Goal: Book appointment/travel/reservation

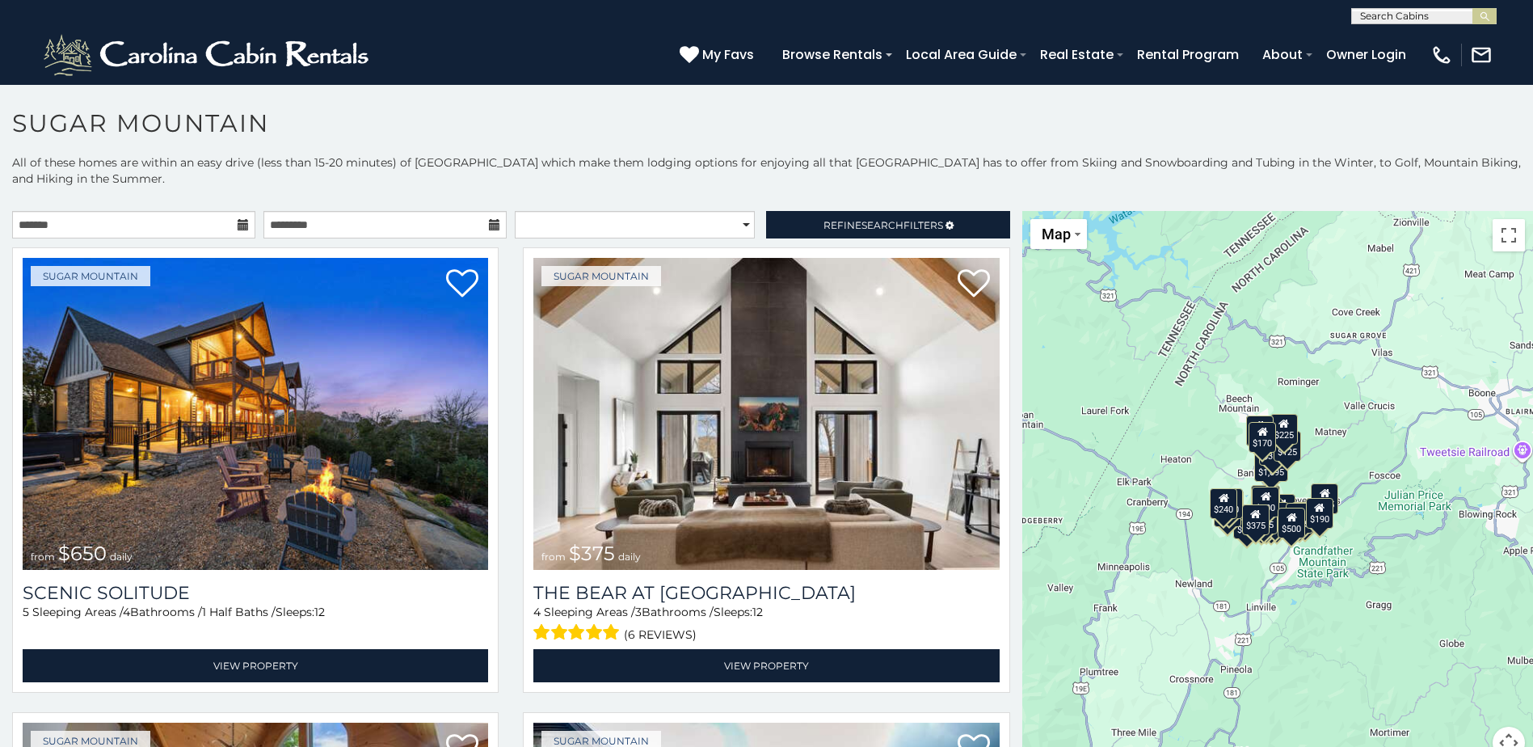
drag, startPoint x: 1270, startPoint y: 571, endPoint x: 1174, endPoint y: 529, distance: 104.6
click at [1174, 529] on div "$650 $375 $350 $350 $200 $375 $195 $265 $190 $175 $155 $290 $175 $345 $1,095 $1…" at bounding box center [1277, 494] width 511 height 567
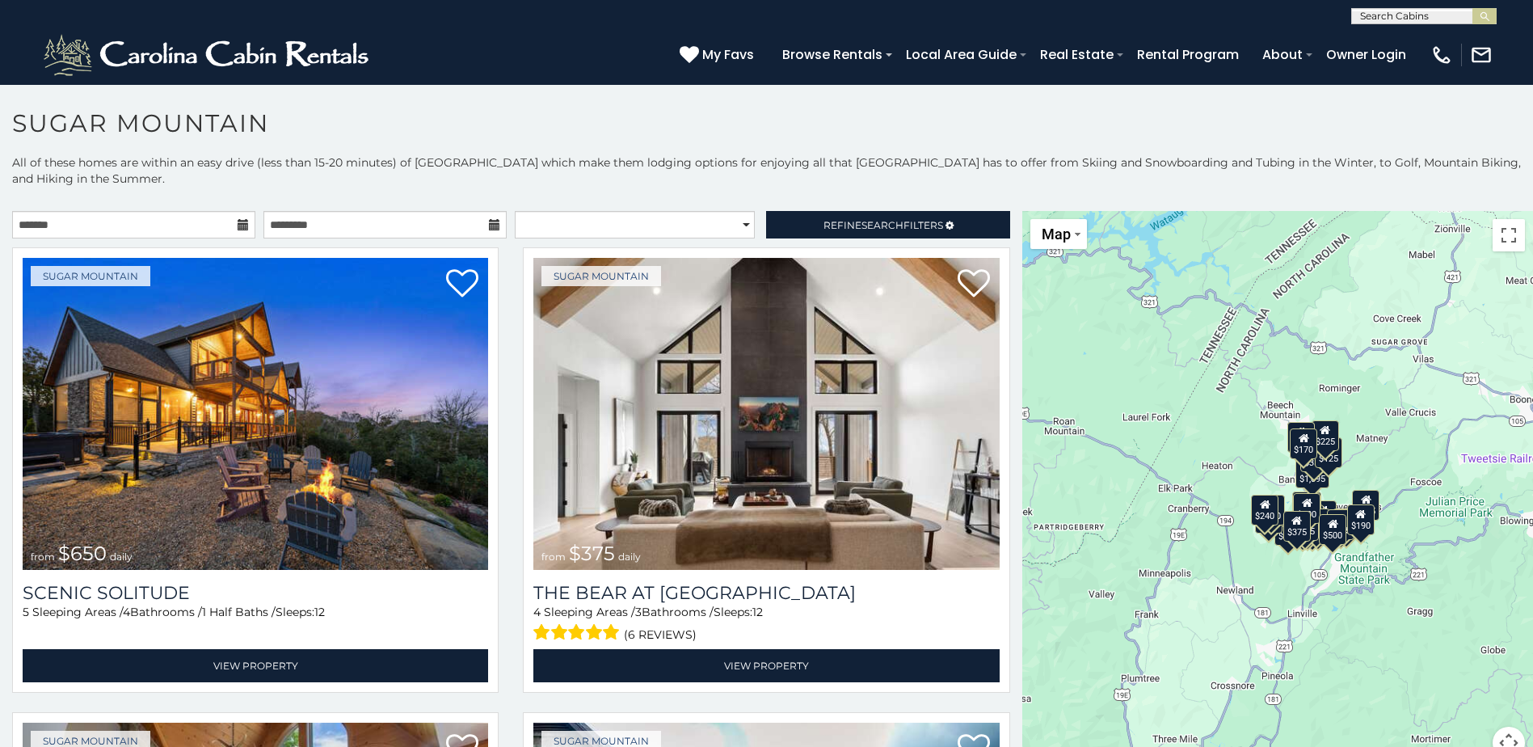
click at [1271, 576] on div "$650 $375 $350 $350 $200 $375 $195 $265 $190 $175 $155 $290 $175 $345 $1,095 $1…" at bounding box center [1277, 494] width 511 height 567
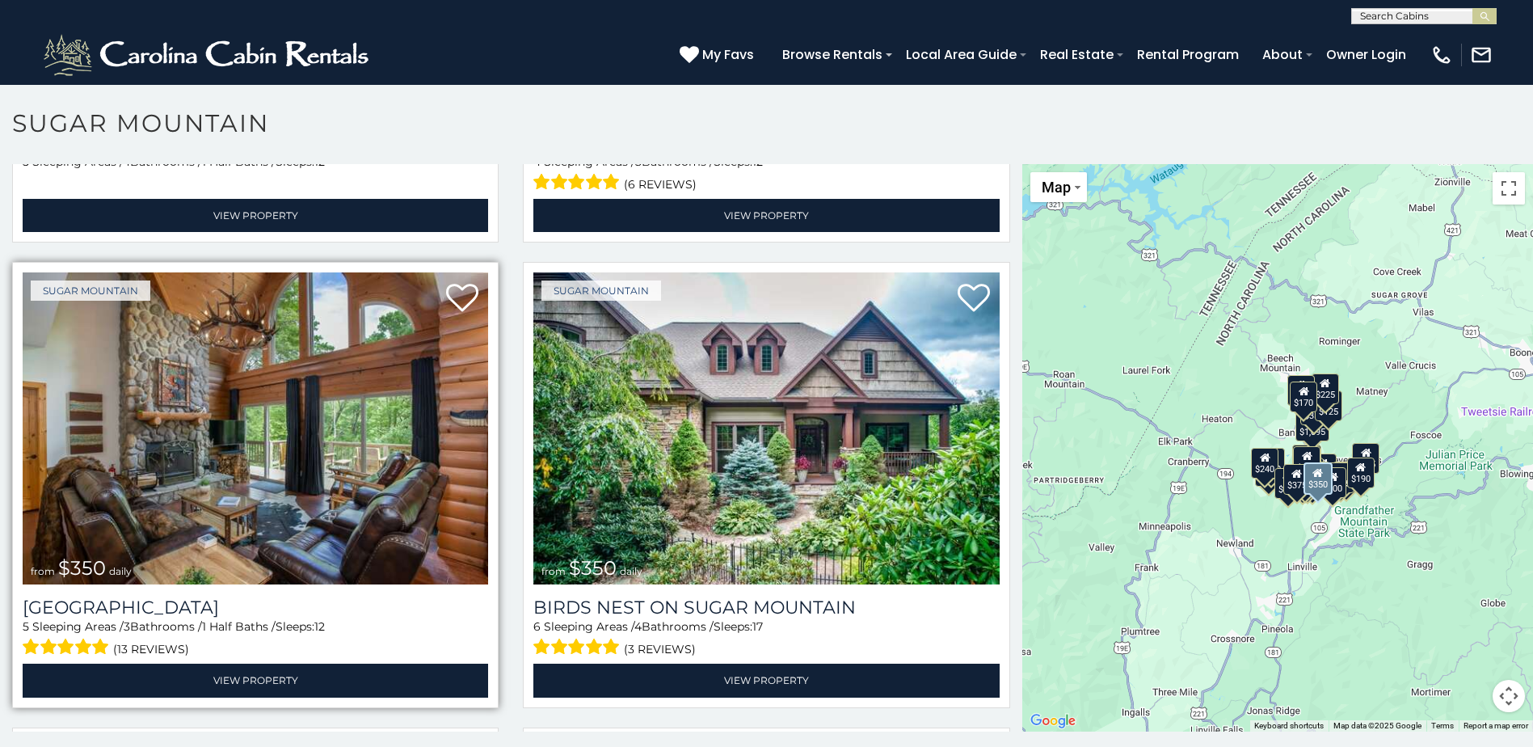
scroll to position [404, 0]
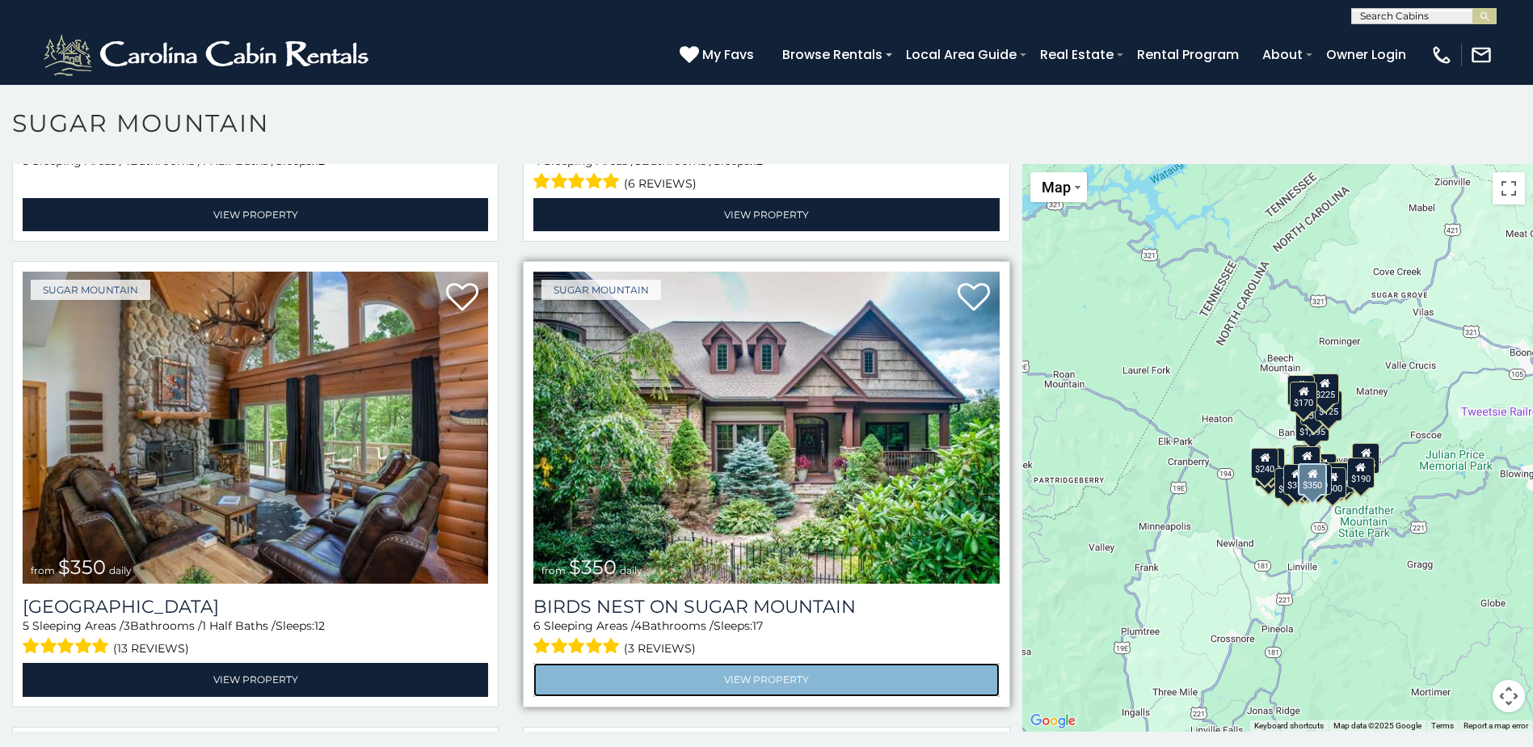
click at [819, 679] on link "View Property" at bounding box center [766, 679] width 466 height 33
click at [731, 668] on link "View Property" at bounding box center [766, 679] width 466 height 33
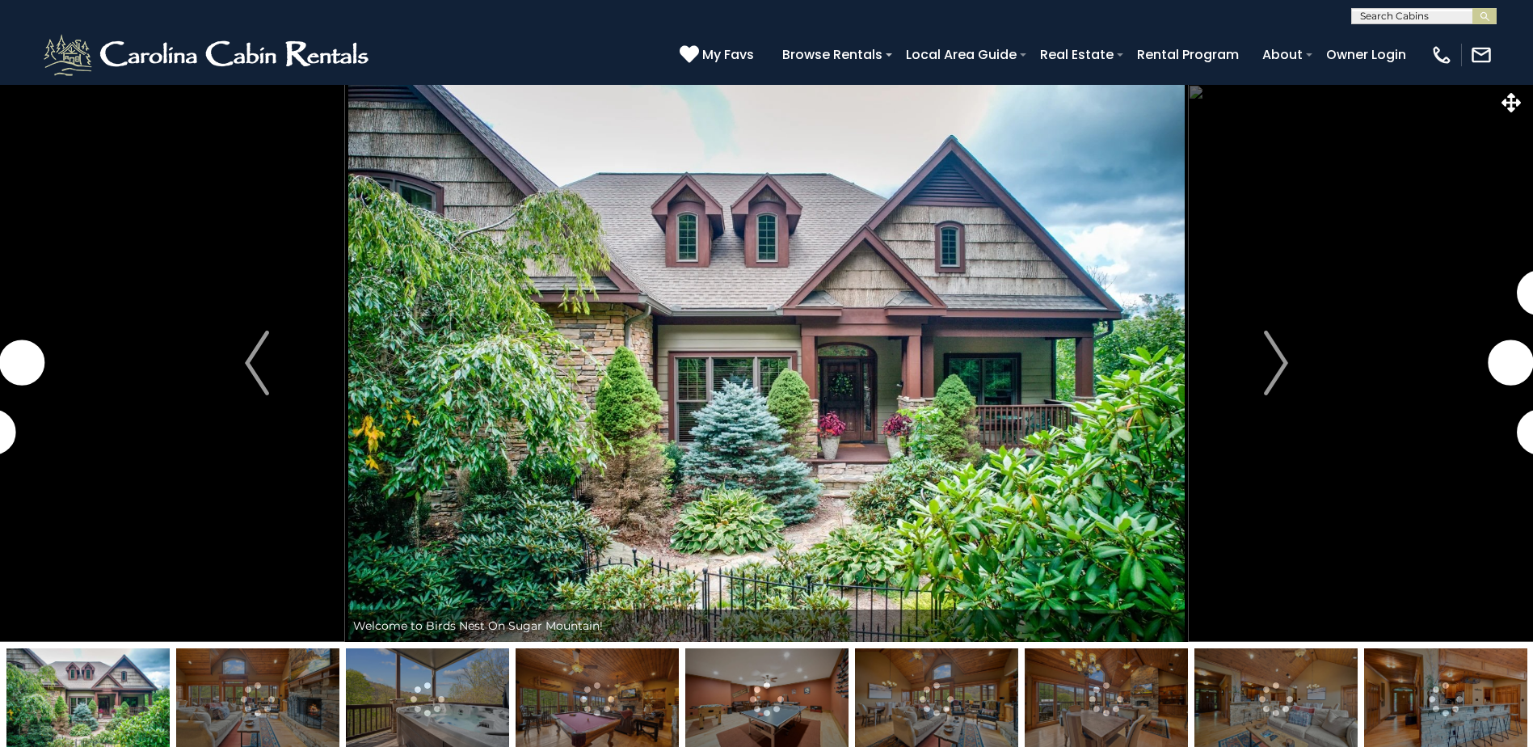
click at [1262, 375] on button "Next" at bounding box center [1276, 363] width 176 height 558
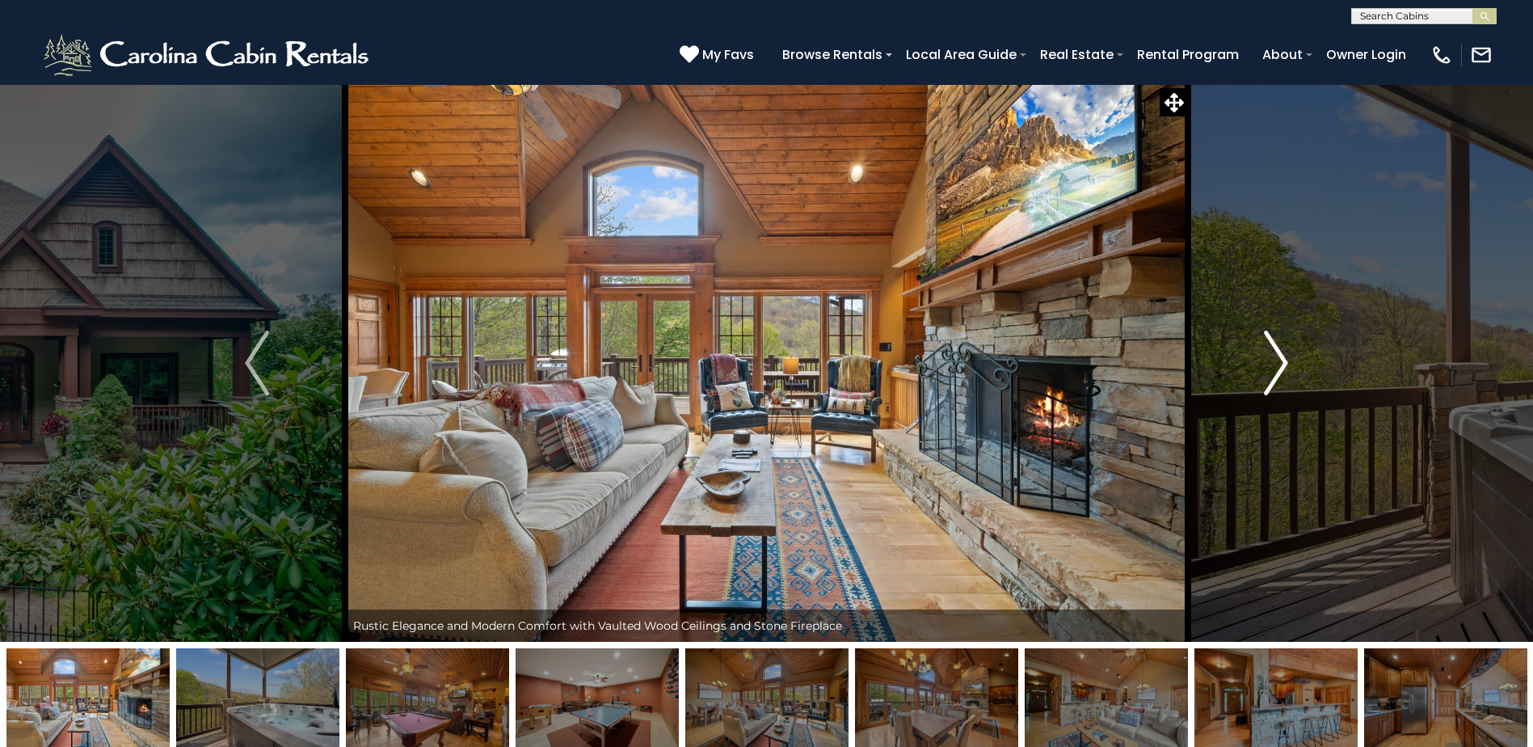
click at [1278, 360] on img "Next" at bounding box center [1276, 363] width 24 height 65
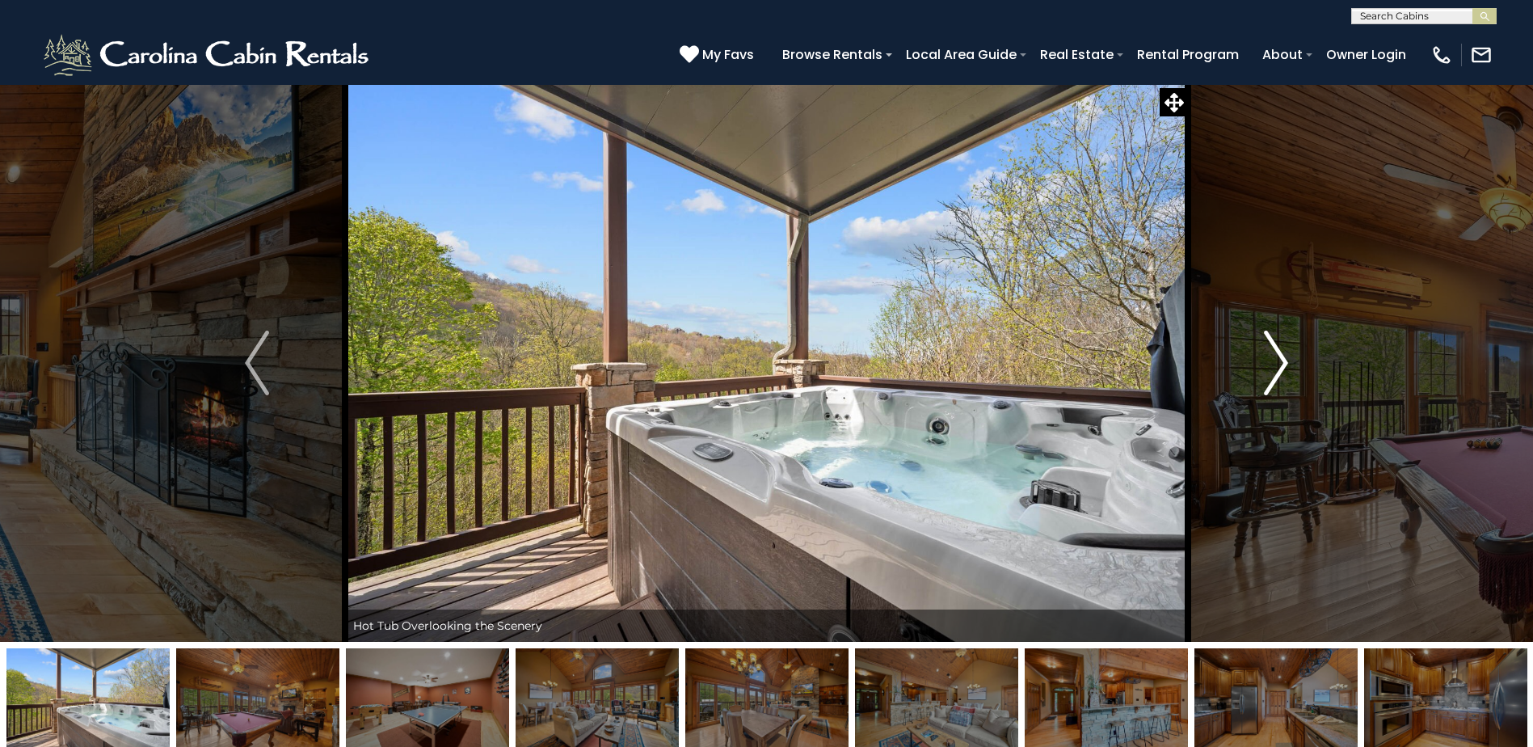
click at [1278, 360] on img "Next" at bounding box center [1276, 363] width 24 height 65
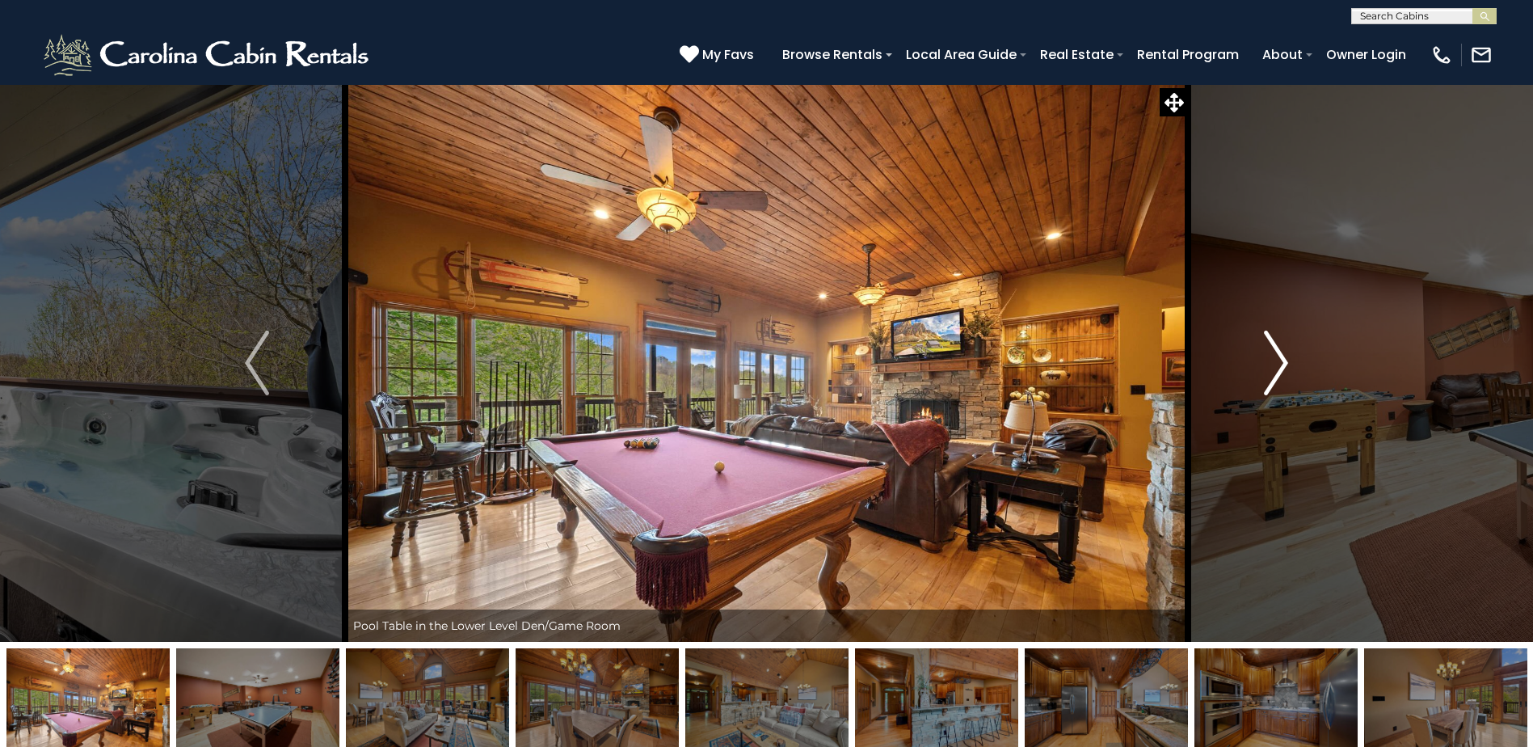
click at [1278, 360] on img "Next" at bounding box center [1276, 363] width 24 height 65
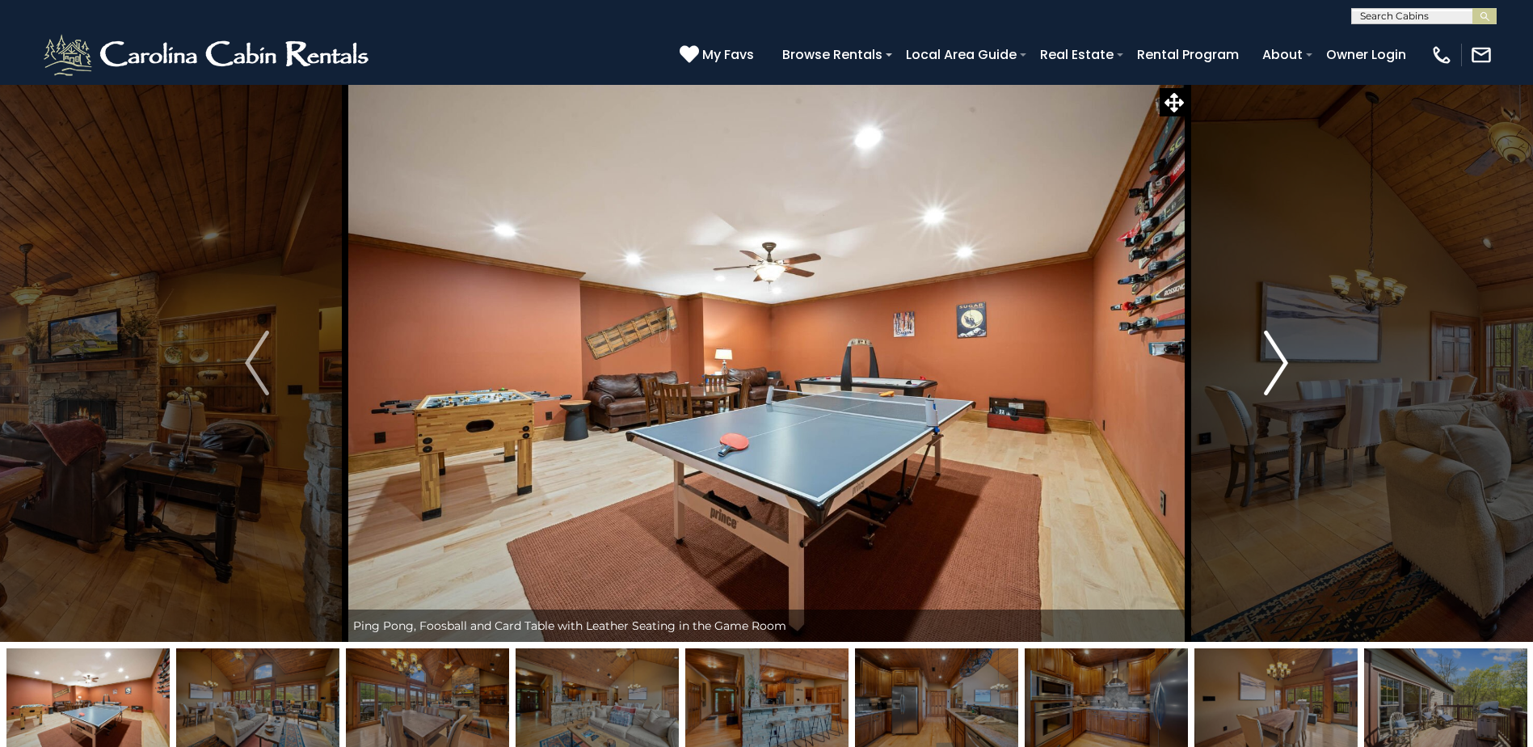
click at [1278, 360] on img "Next" at bounding box center [1276, 363] width 24 height 65
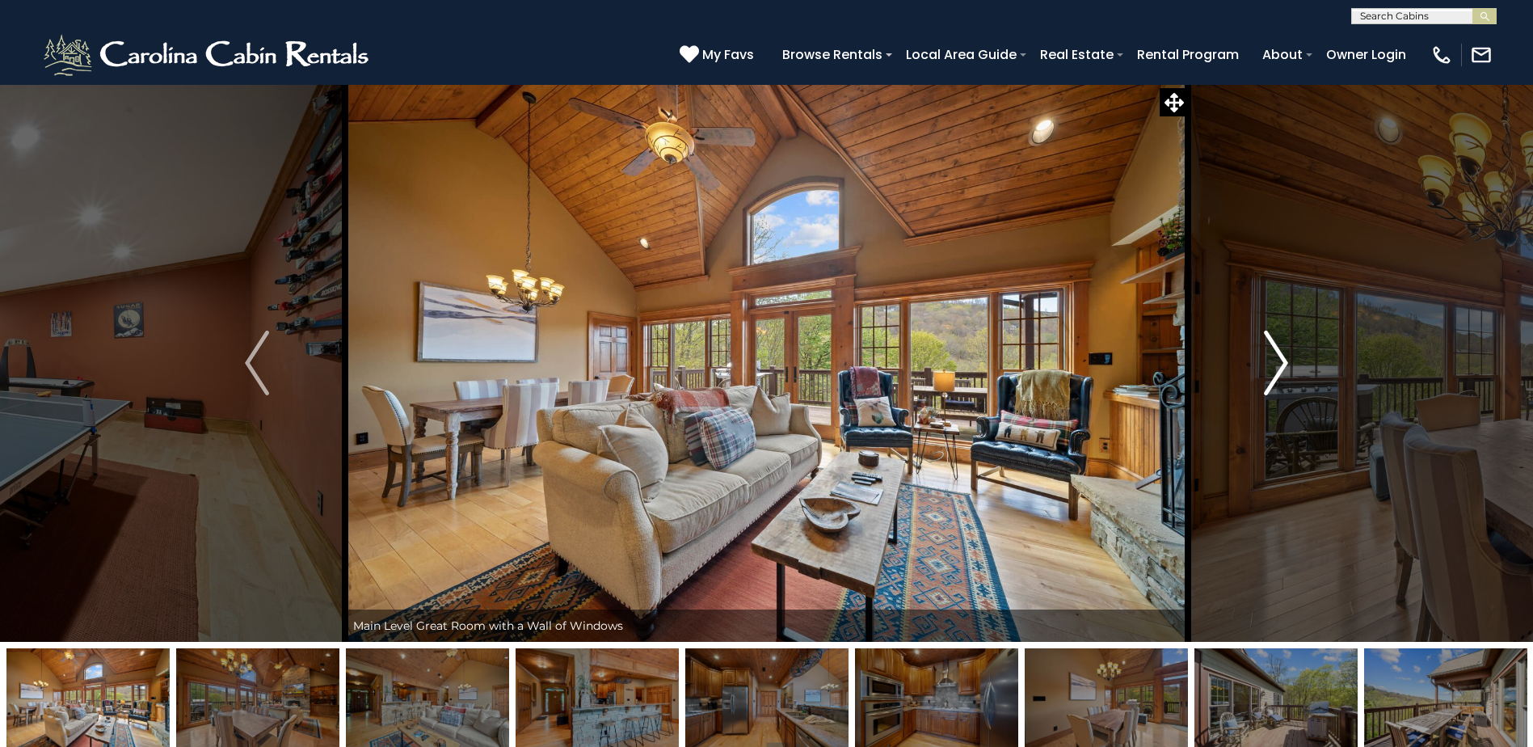
click at [1278, 360] on img "Next" at bounding box center [1276, 363] width 24 height 65
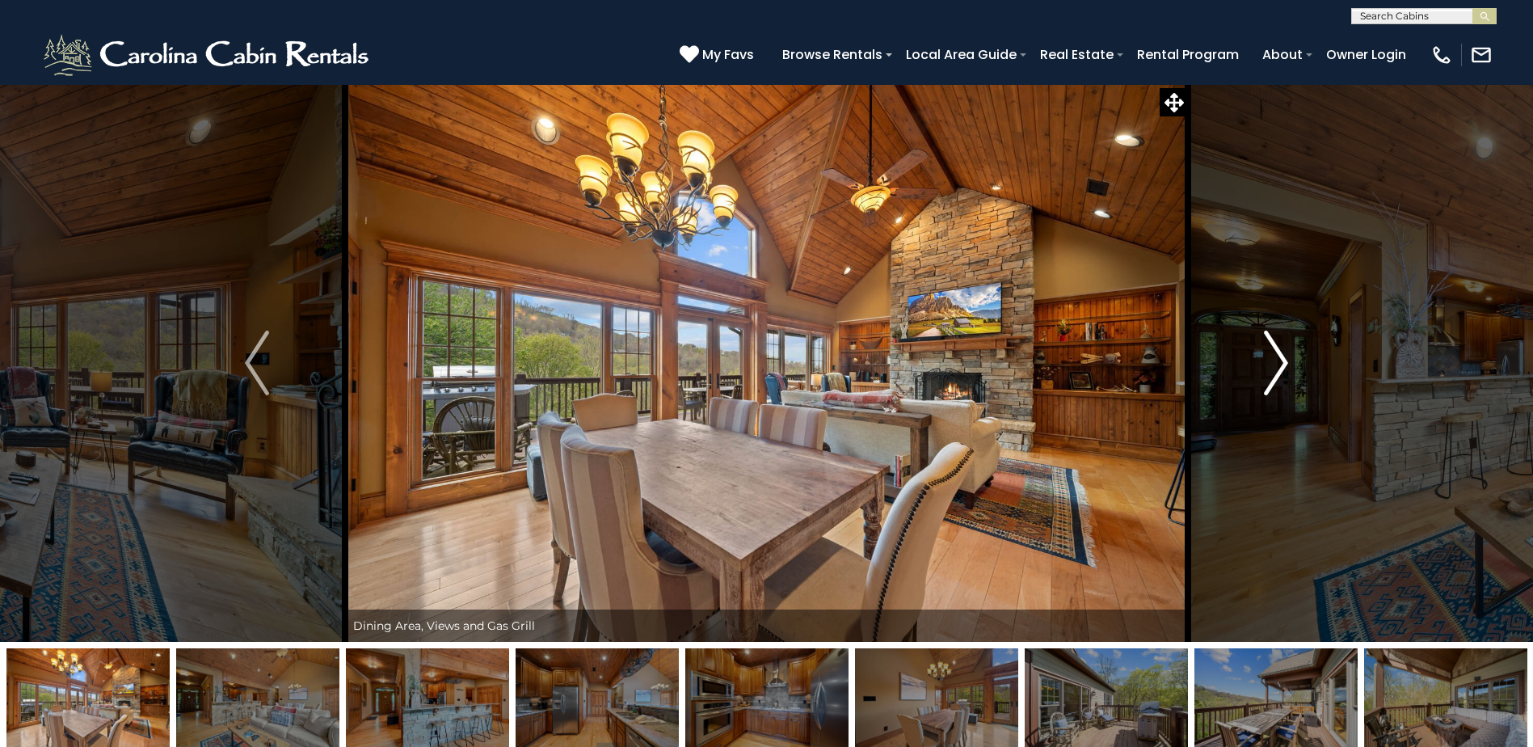
click at [1278, 360] on img "Next" at bounding box center [1276, 363] width 24 height 65
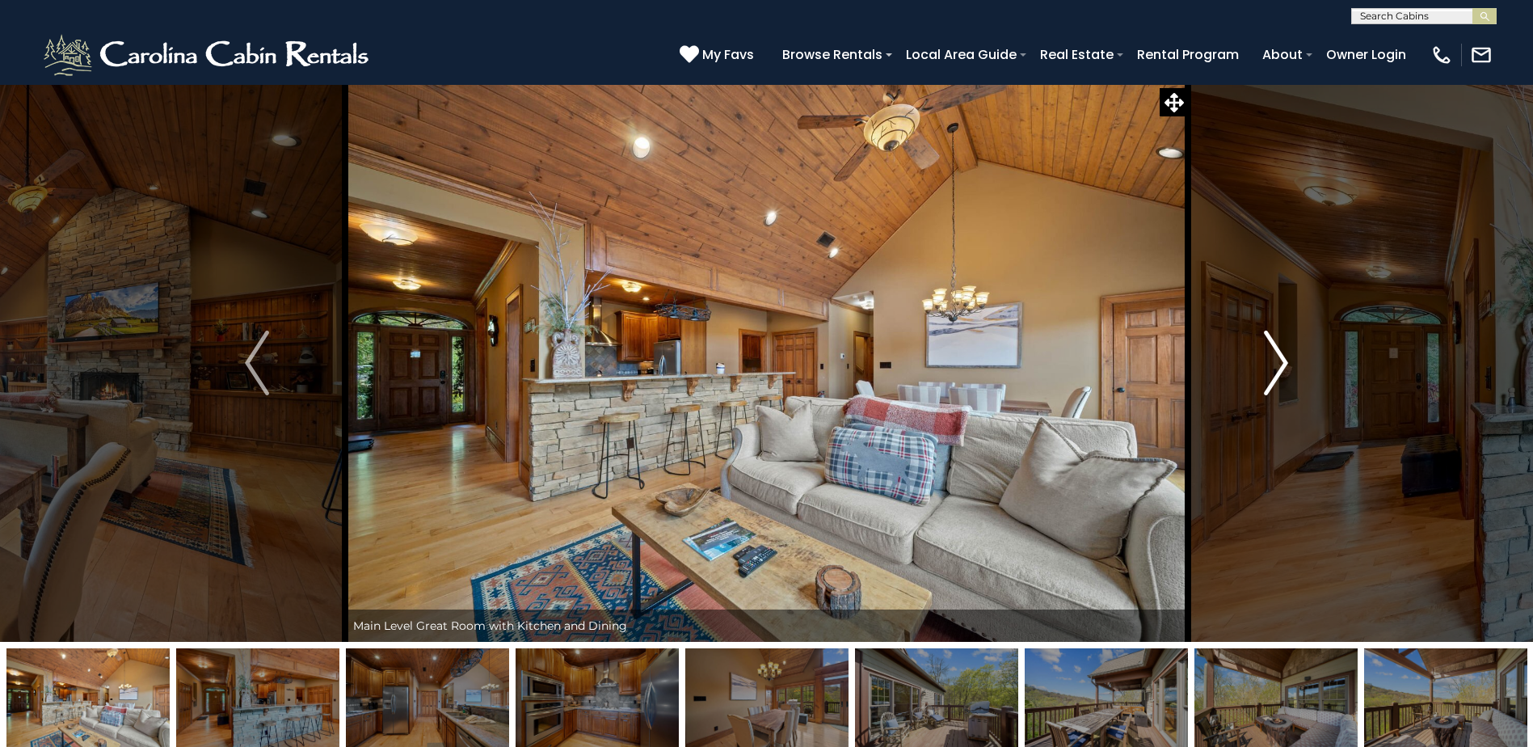
click at [1278, 360] on img "Next" at bounding box center [1276, 363] width 24 height 65
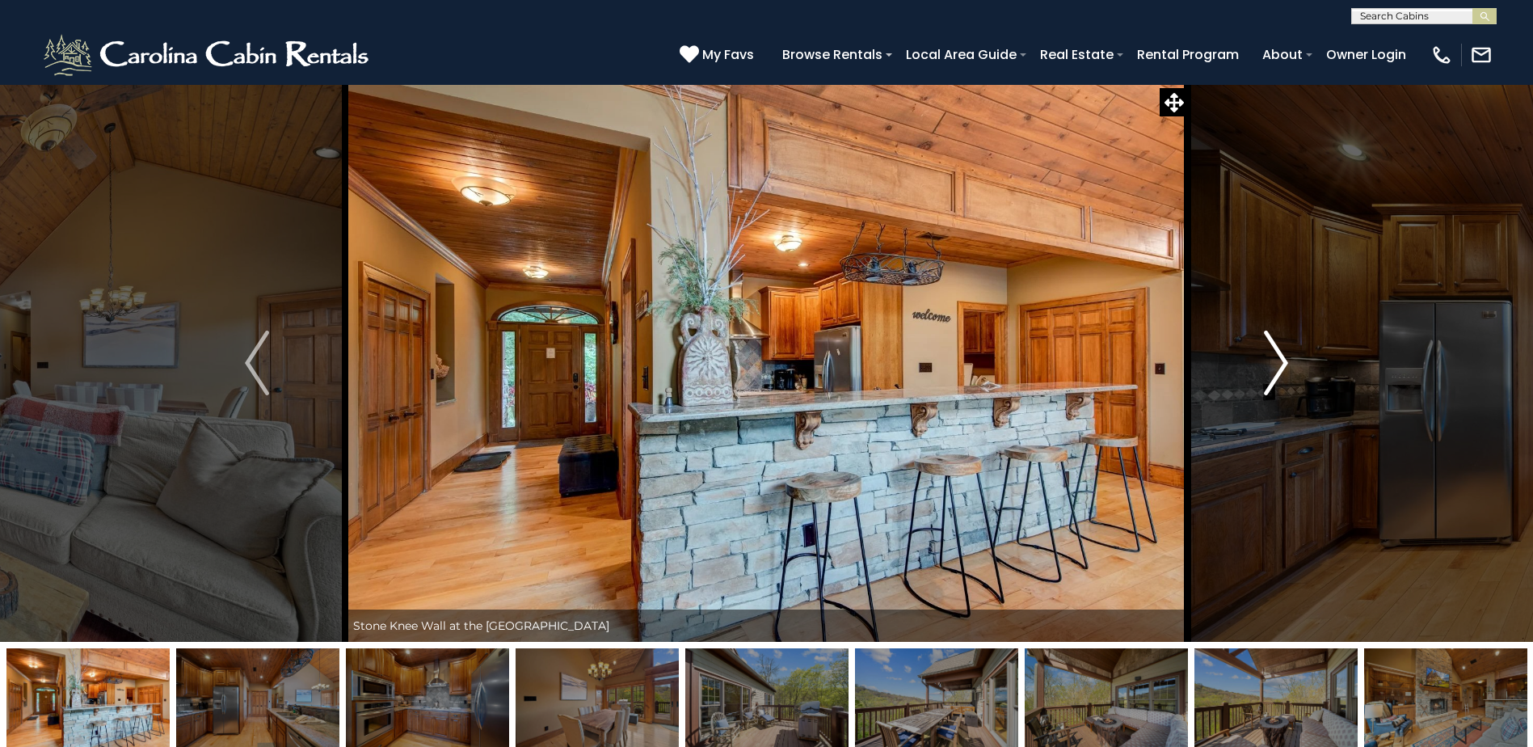
click at [1278, 360] on img "Next" at bounding box center [1276, 363] width 24 height 65
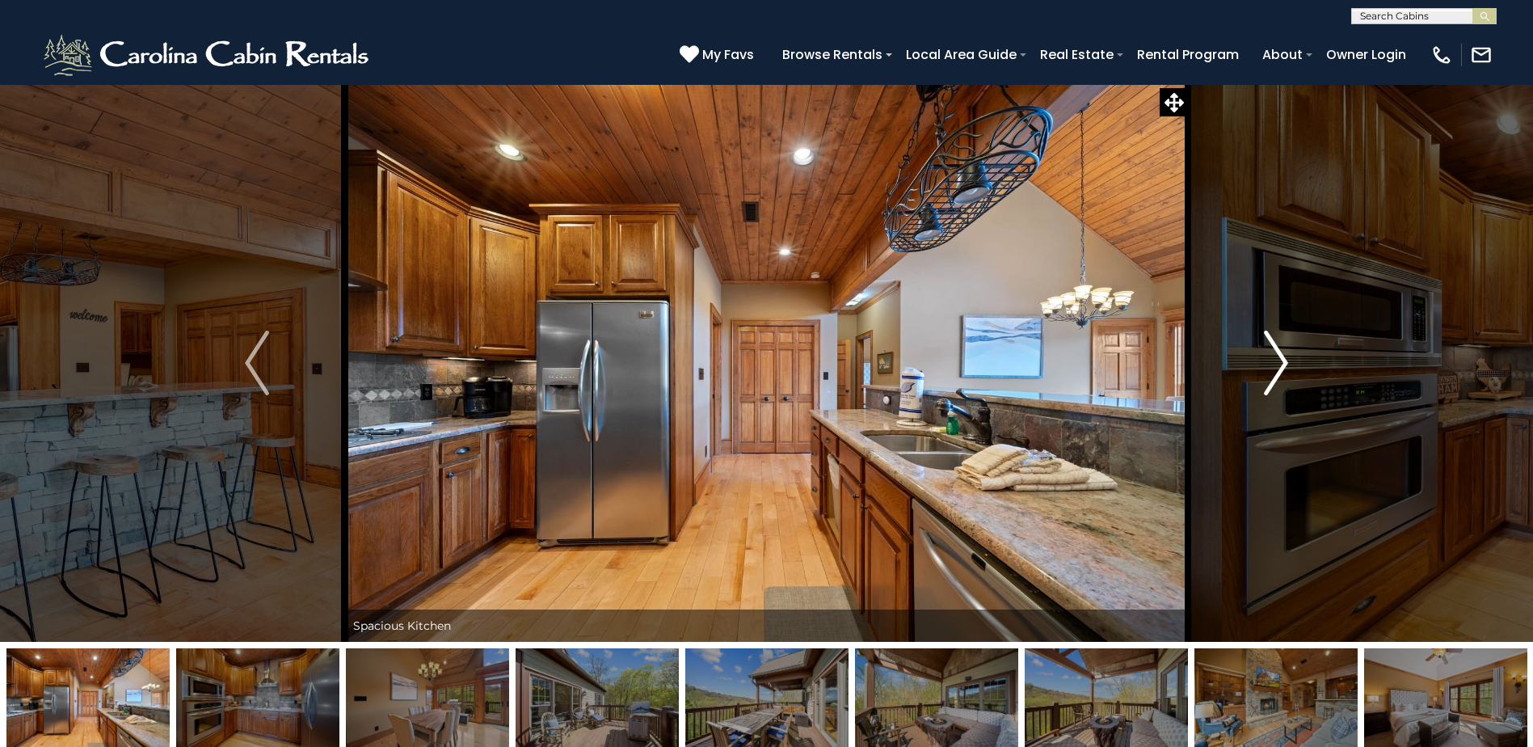
click at [1278, 360] on img "Next" at bounding box center [1276, 363] width 24 height 65
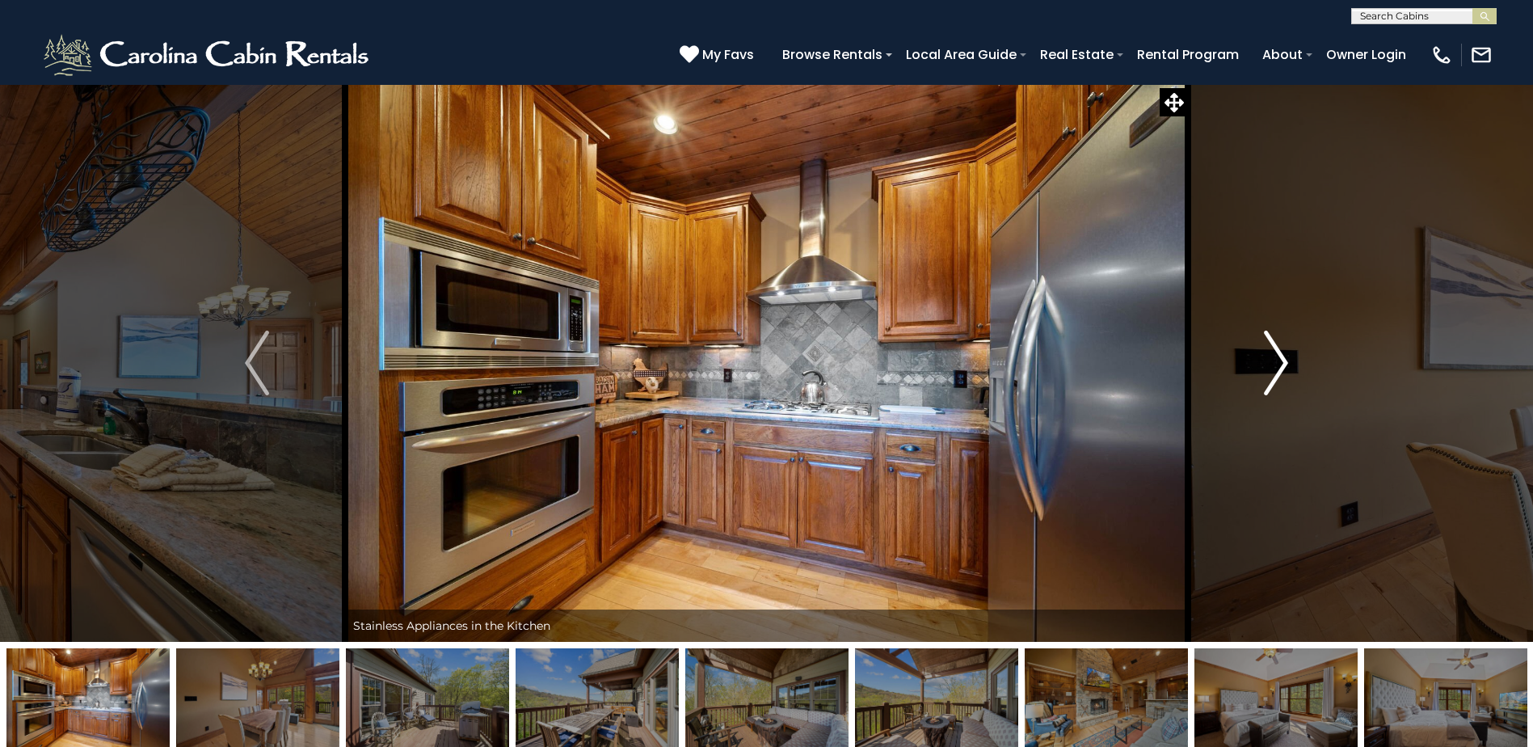
click at [1278, 360] on img "Next" at bounding box center [1276, 363] width 24 height 65
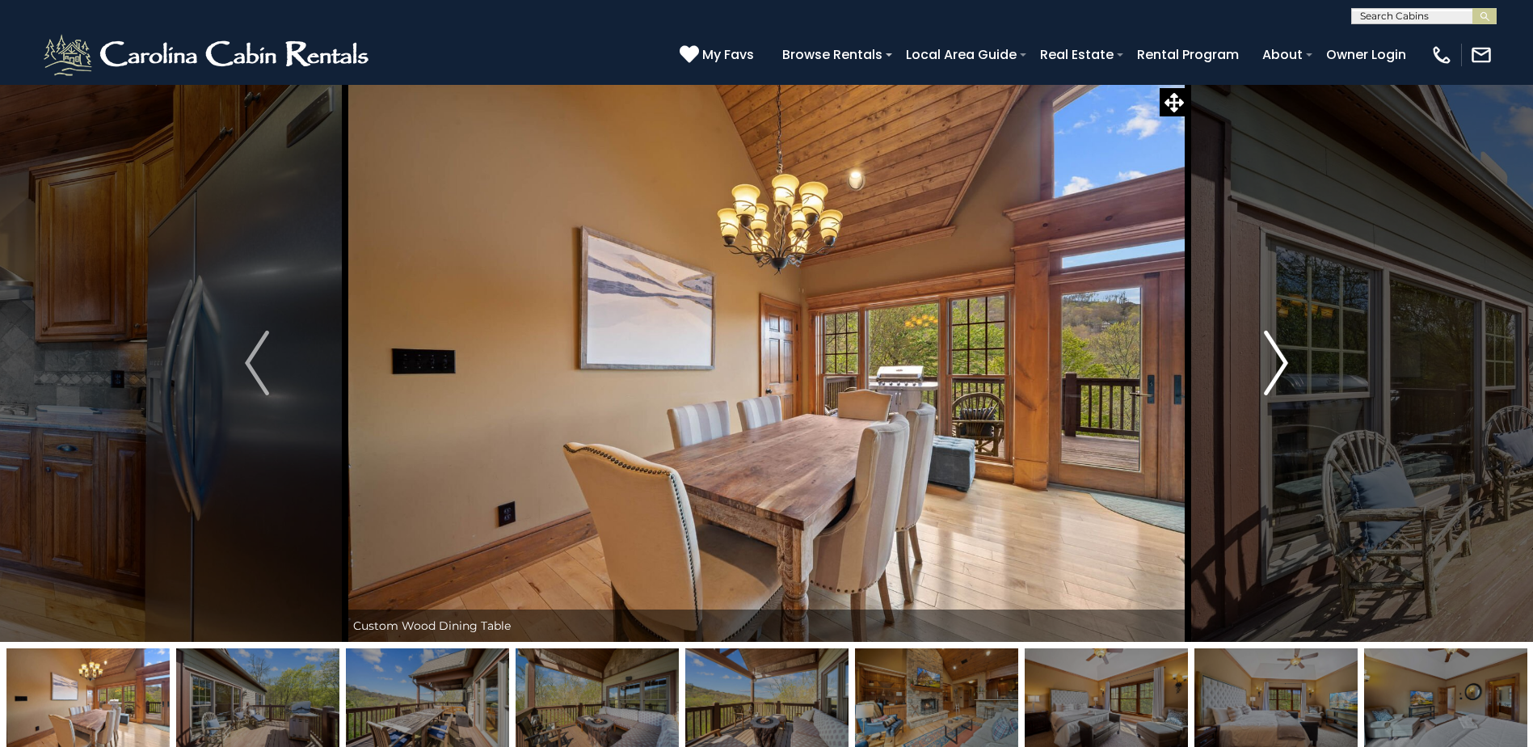
click at [1278, 360] on img "Next" at bounding box center [1276, 363] width 24 height 65
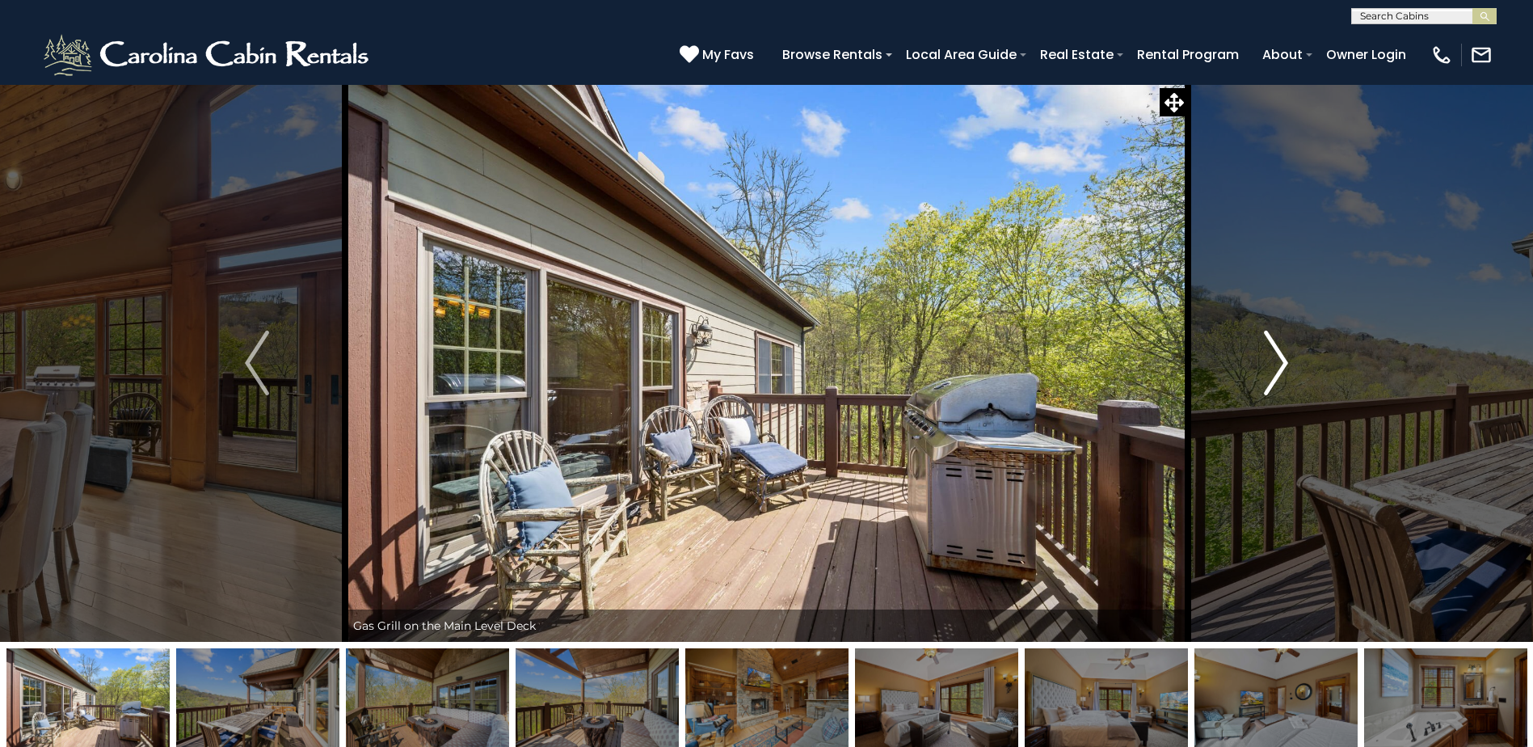
click at [1278, 360] on img "Next" at bounding box center [1276, 363] width 24 height 65
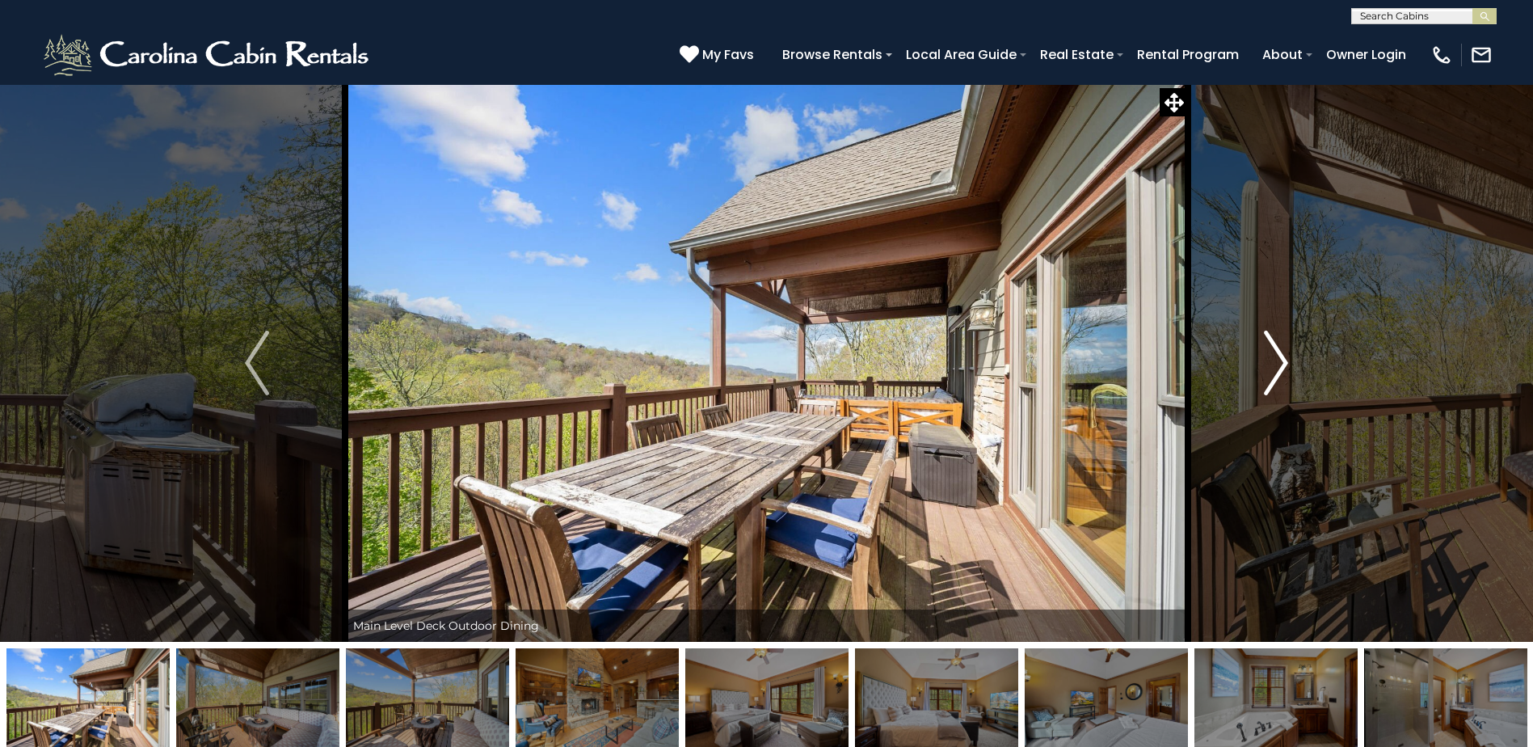
click at [1278, 360] on img "Next" at bounding box center [1276, 363] width 24 height 65
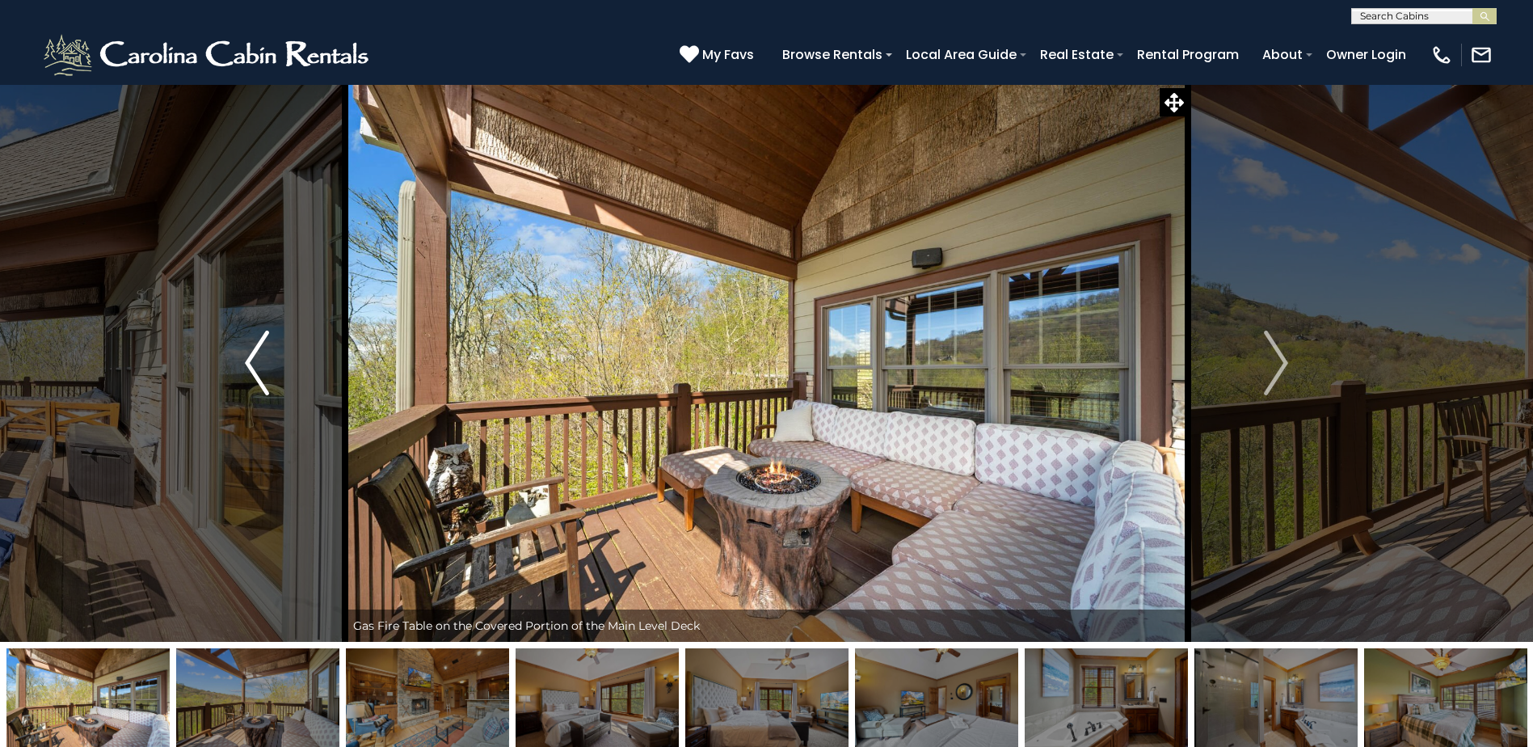
click at [251, 371] on img "Previous" at bounding box center [257, 363] width 24 height 65
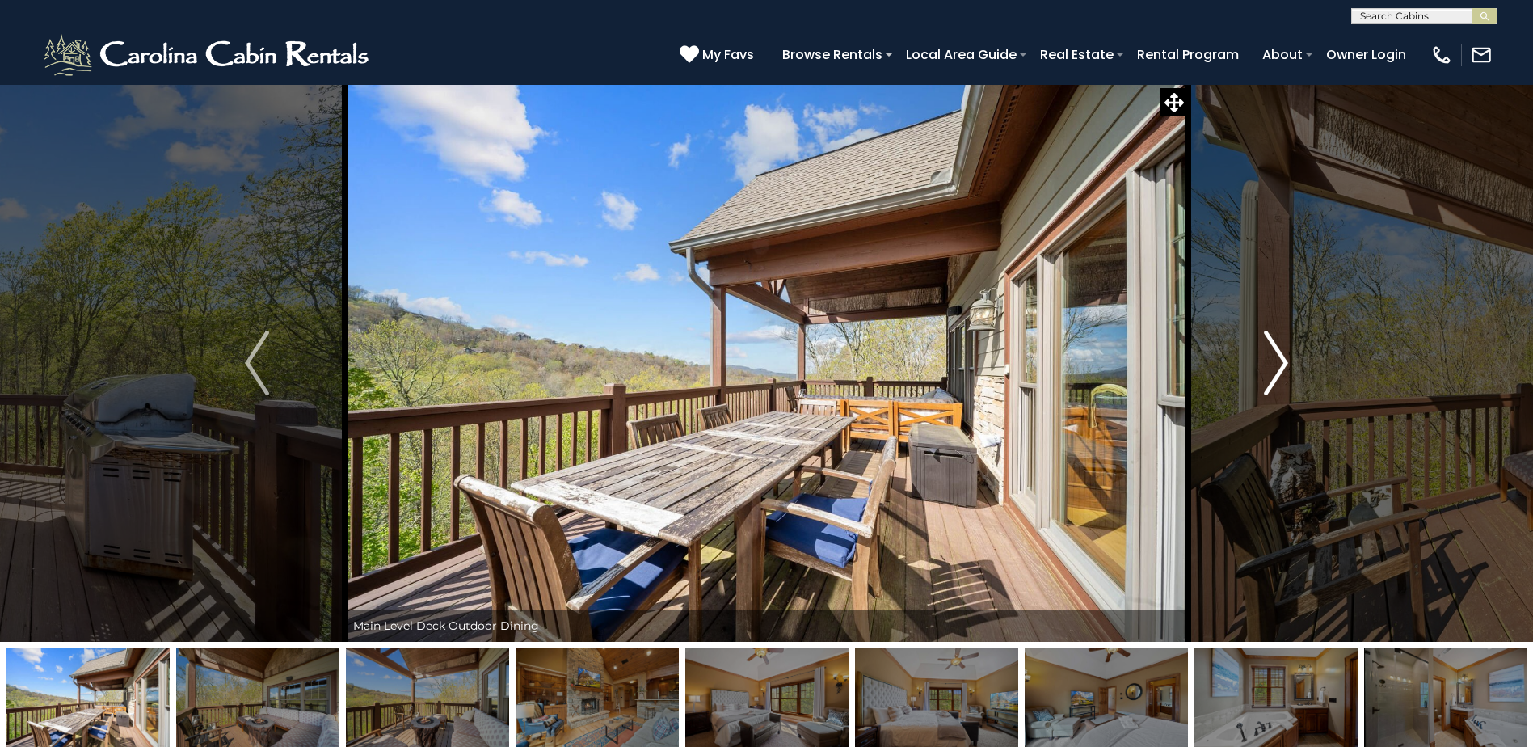
click at [1266, 385] on img "Next" at bounding box center [1276, 363] width 24 height 65
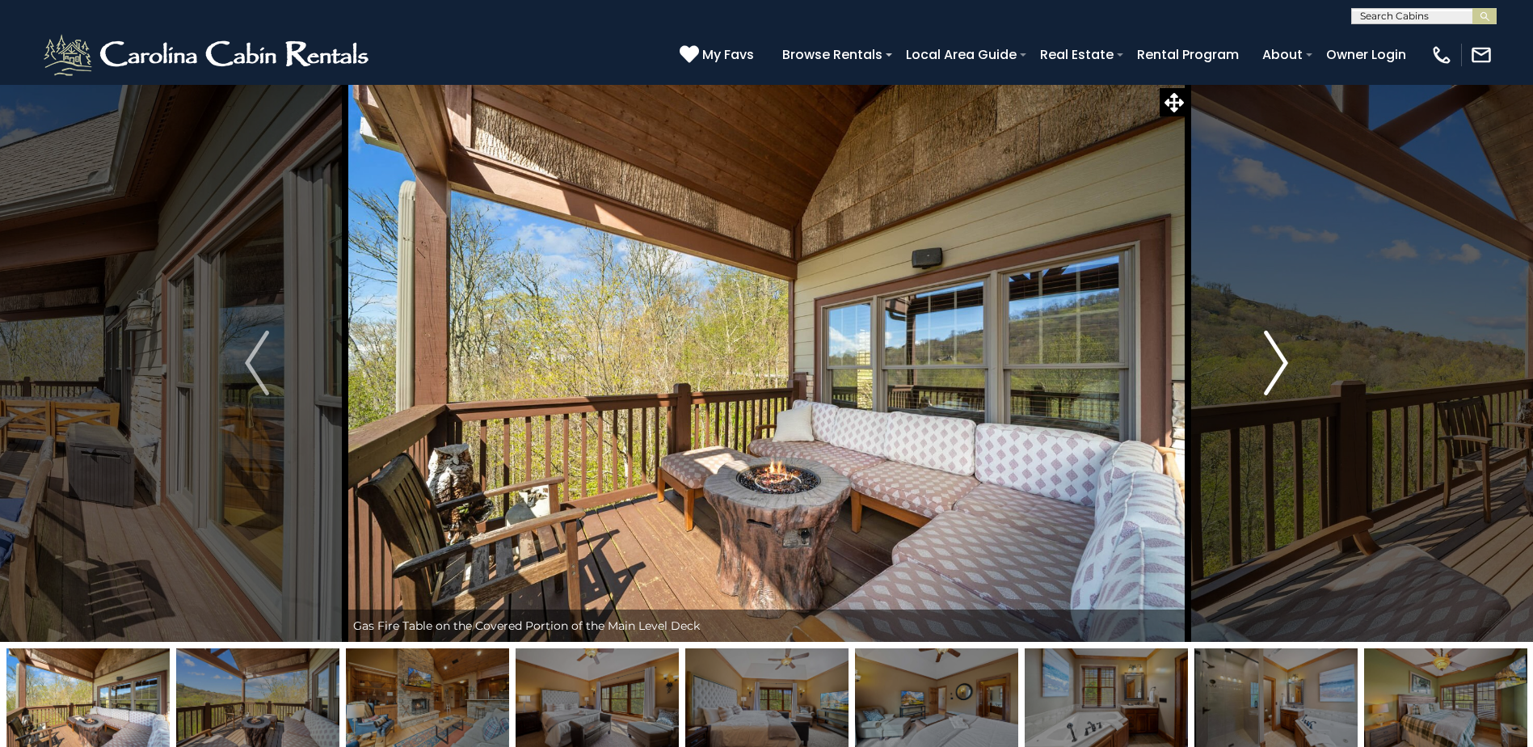
click at [1270, 377] on img "Next" at bounding box center [1276, 363] width 24 height 65
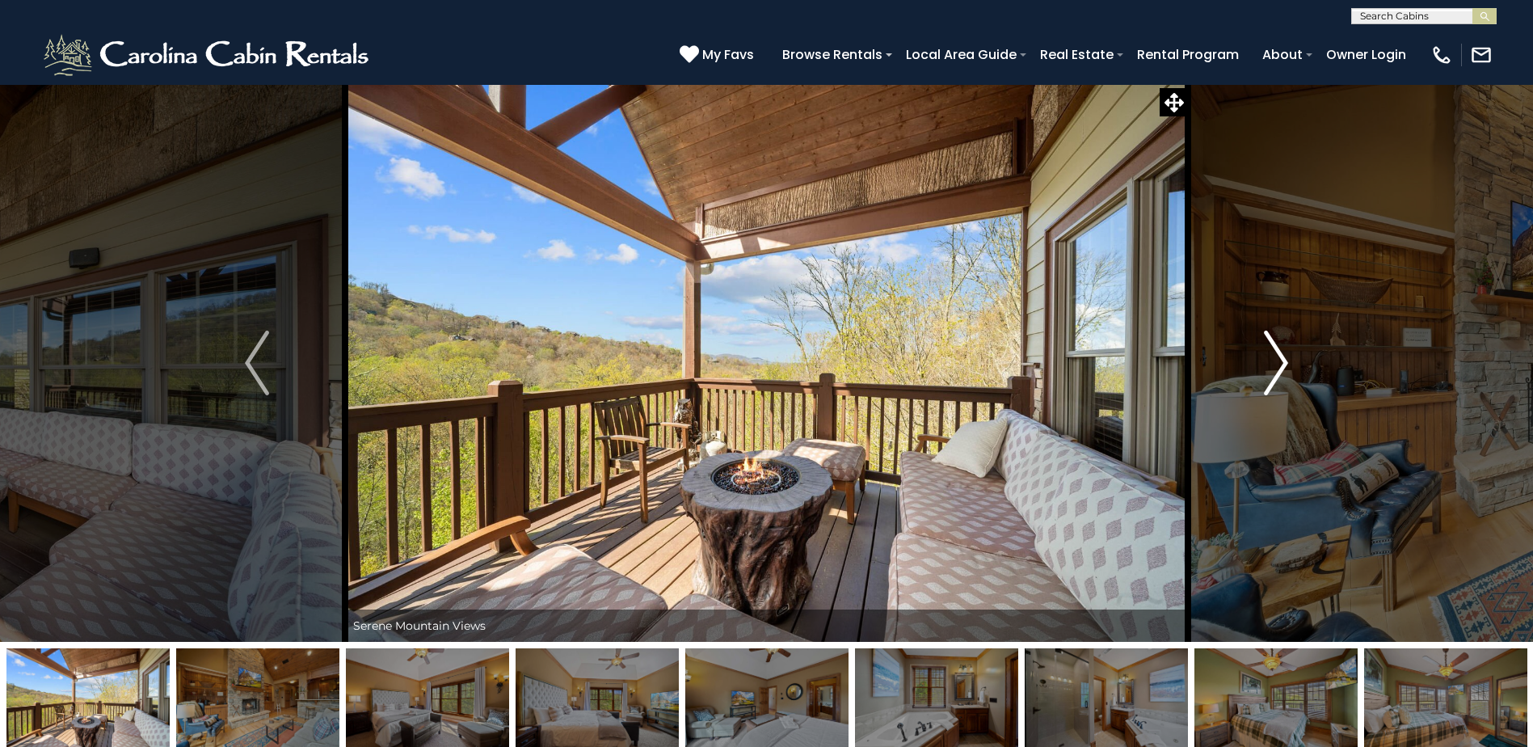
click at [1270, 377] on img "Next" at bounding box center [1276, 363] width 24 height 65
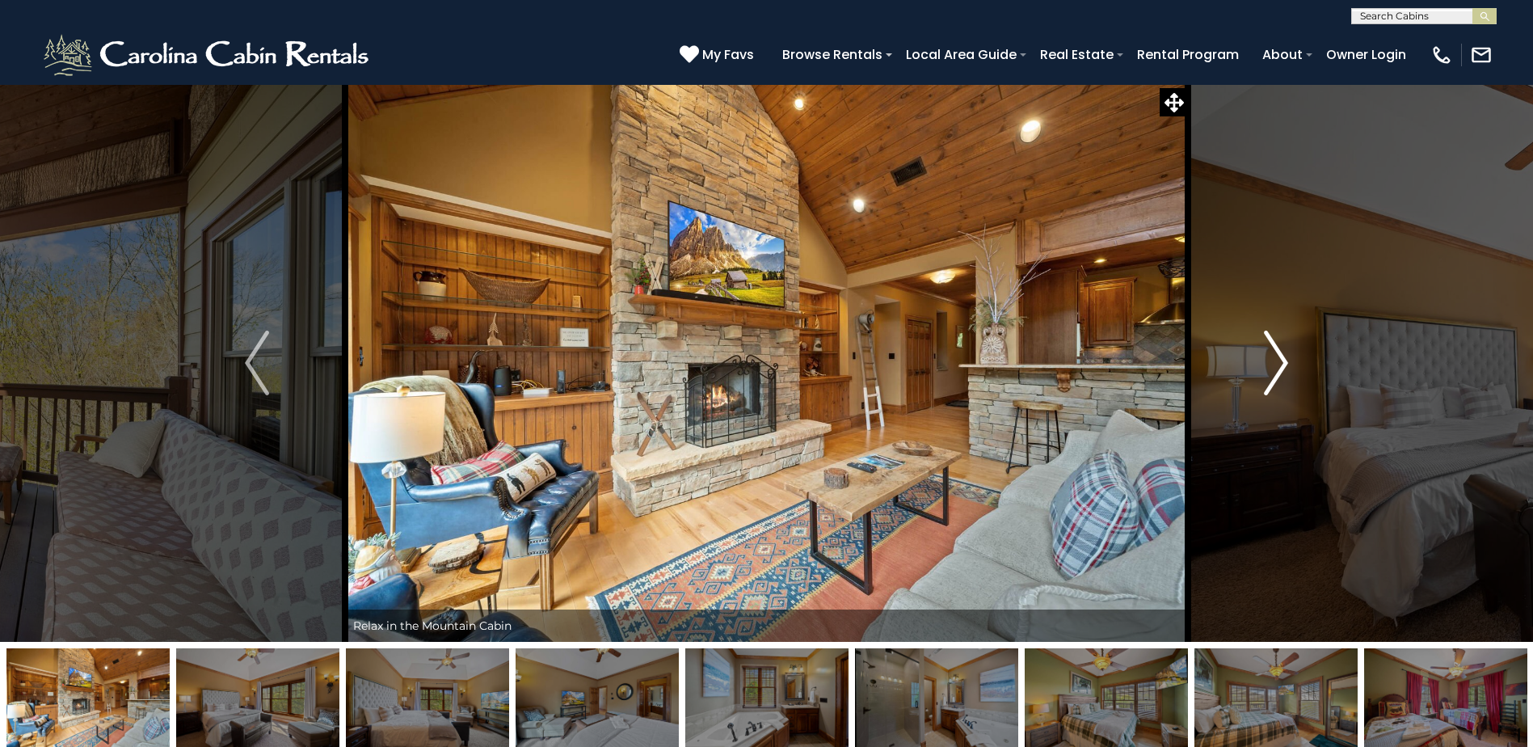
click at [1270, 377] on img "Next" at bounding box center [1276, 363] width 24 height 65
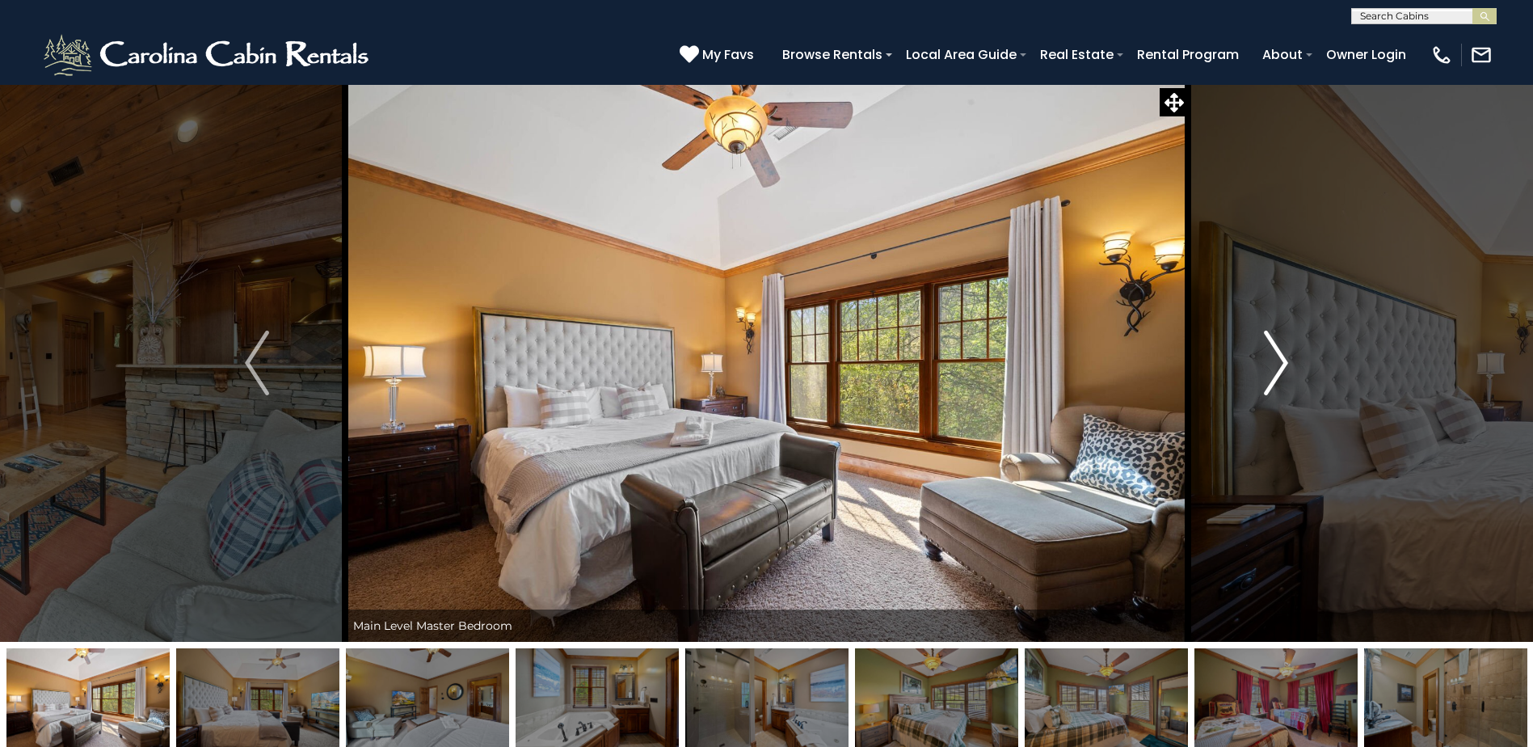
click at [1270, 377] on img "Next" at bounding box center [1276, 363] width 24 height 65
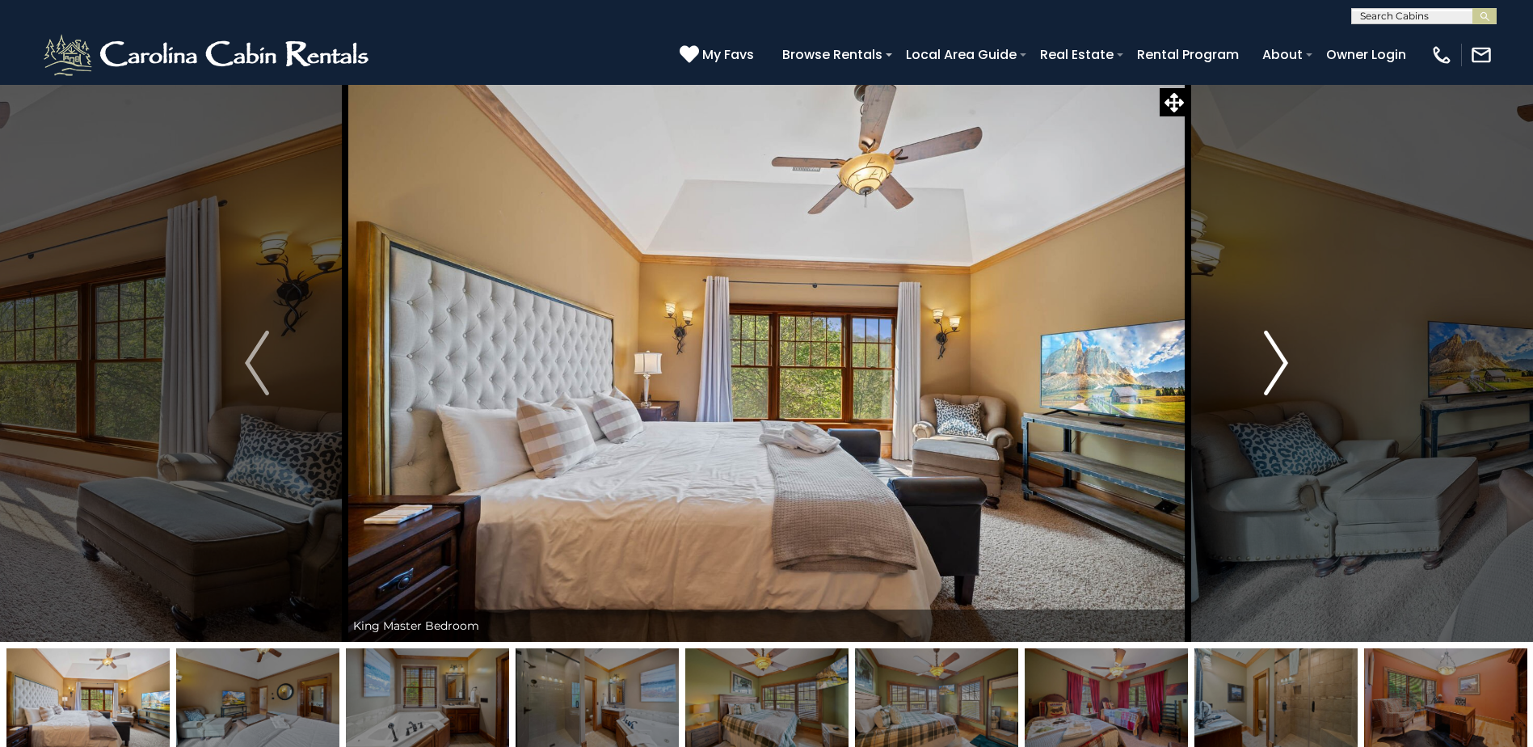
click at [1270, 377] on img "Next" at bounding box center [1276, 363] width 24 height 65
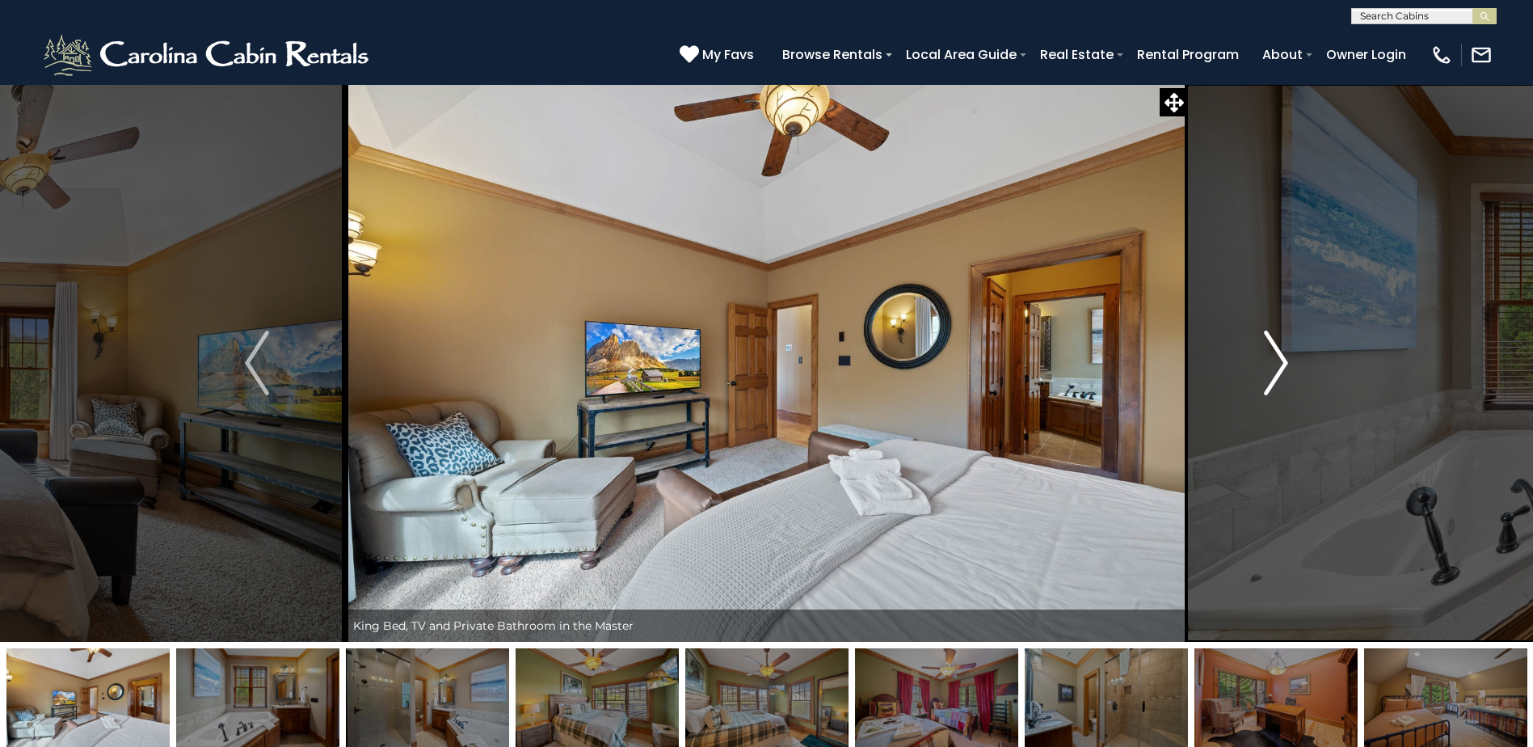
click at [1270, 377] on img "Next" at bounding box center [1276, 363] width 24 height 65
